Goal: Find specific page/section: Find specific page/section

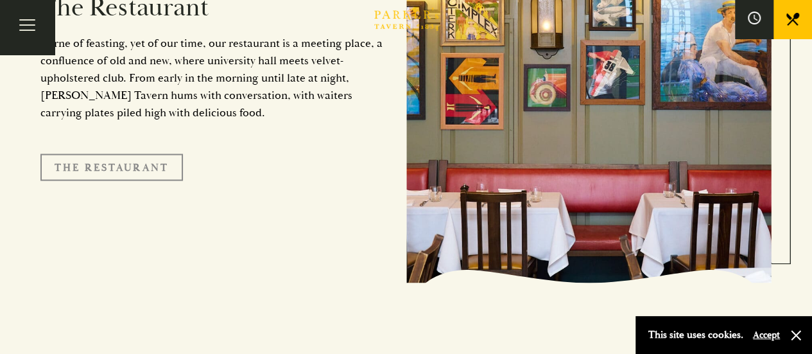
scroll to position [1027, 0]
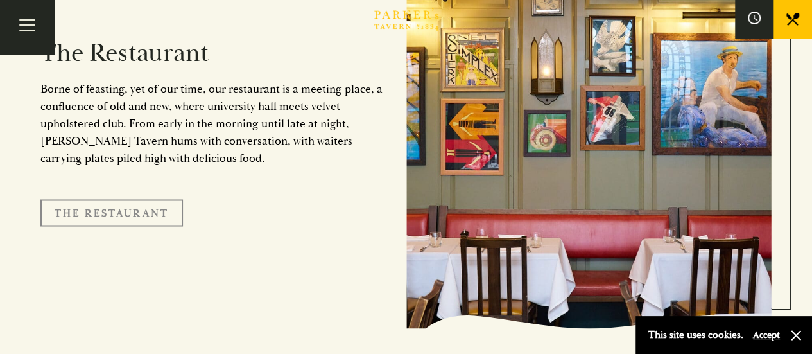
click at [126, 199] on link "The Restaurant" at bounding box center [111, 212] width 143 height 27
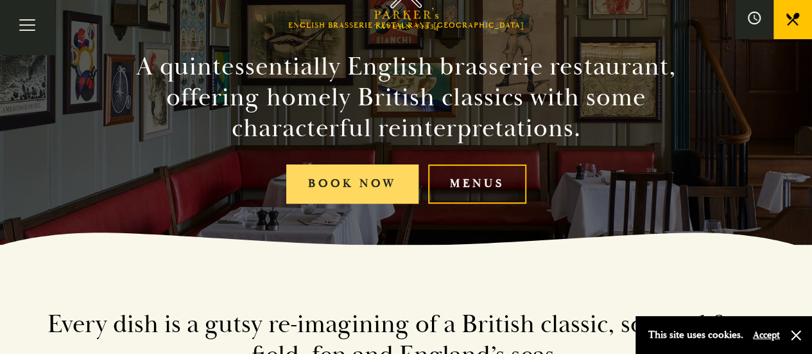
scroll to position [193, 0]
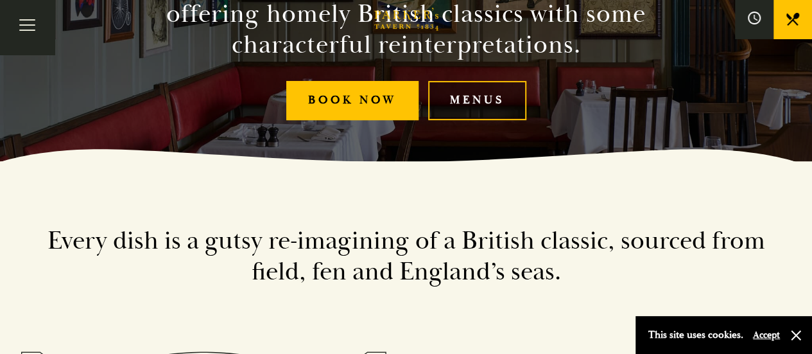
click at [493, 94] on link "Menus" at bounding box center [477, 100] width 98 height 39
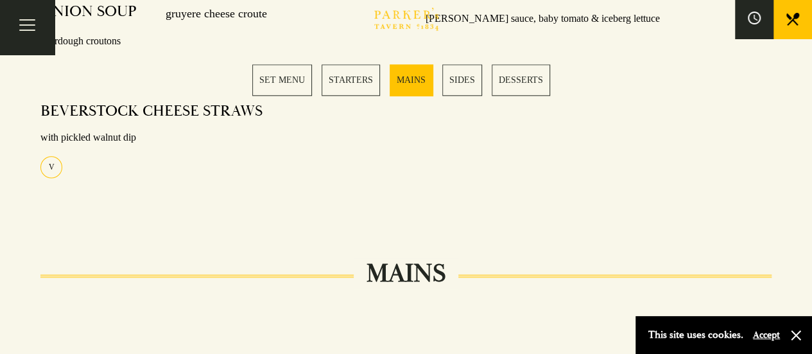
scroll to position [770, 0]
